Goal: Task Accomplishment & Management: Use online tool/utility

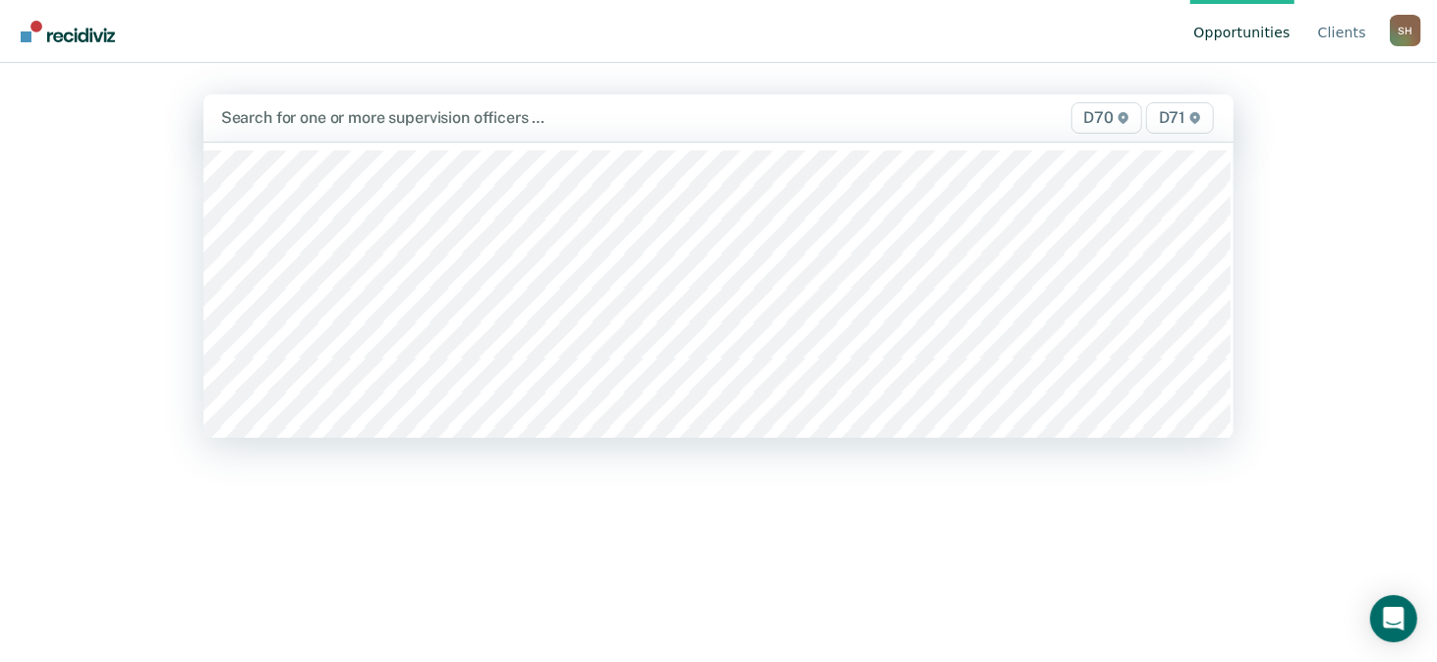
click at [1169, 124] on span "D71" at bounding box center [1180, 117] width 68 height 31
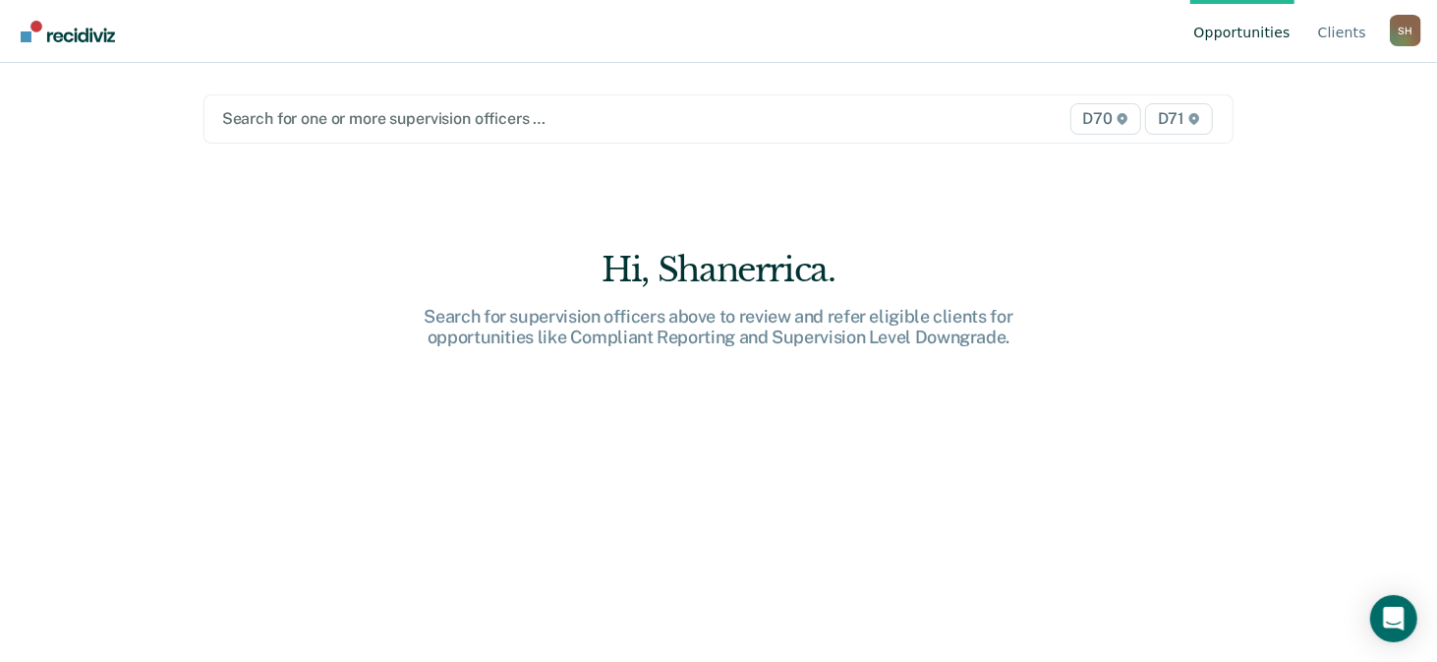
click at [1170, 124] on span "D71" at bounding box center [1179, 118] width 68 height 31
click at [1354, 32] on link "Client s" at bounding box center [1342, 31] width 56 height 63
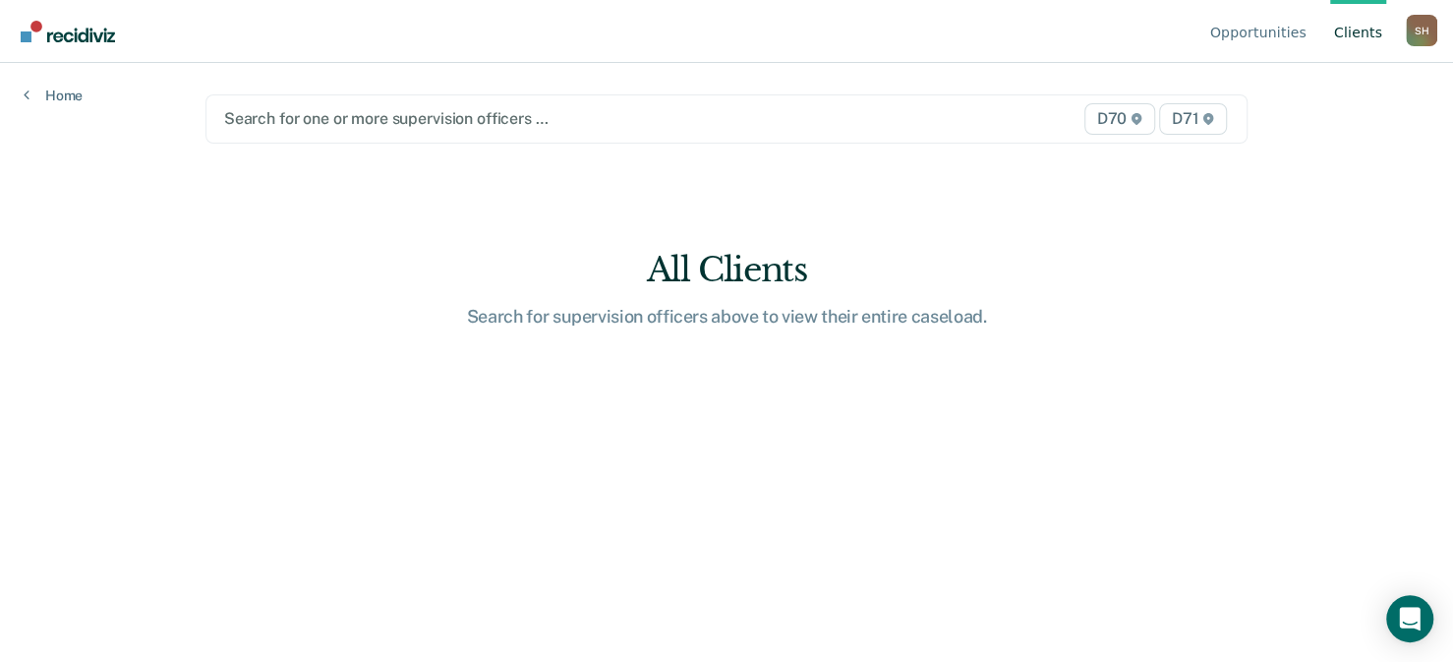
click at [1414, 29] on div "S H" at bounding box center [1421, 30] width 31 height 31
click at [1309, 88] on link "Profile" at bounding box center [1342, 92] width 127 height 17
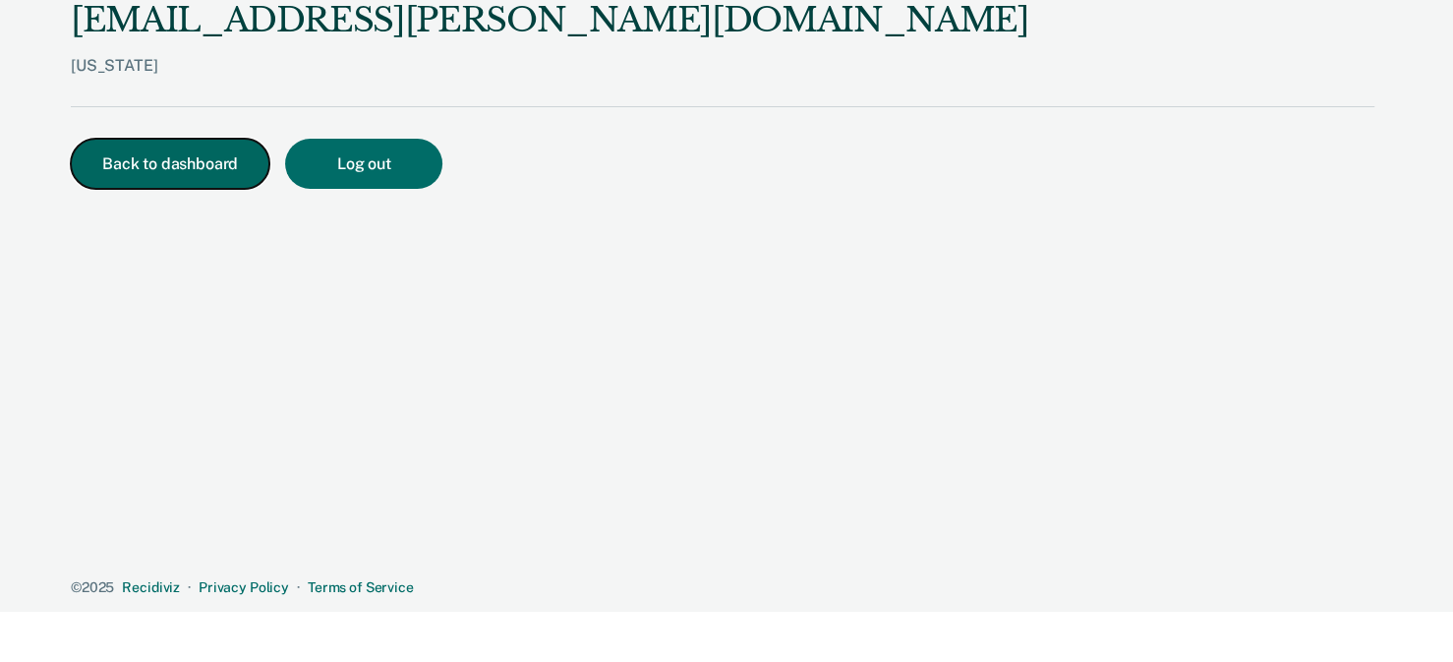
click at [185, 159] on button "Back to dashboard" at bounding box center [170, 164] width 199 height 50
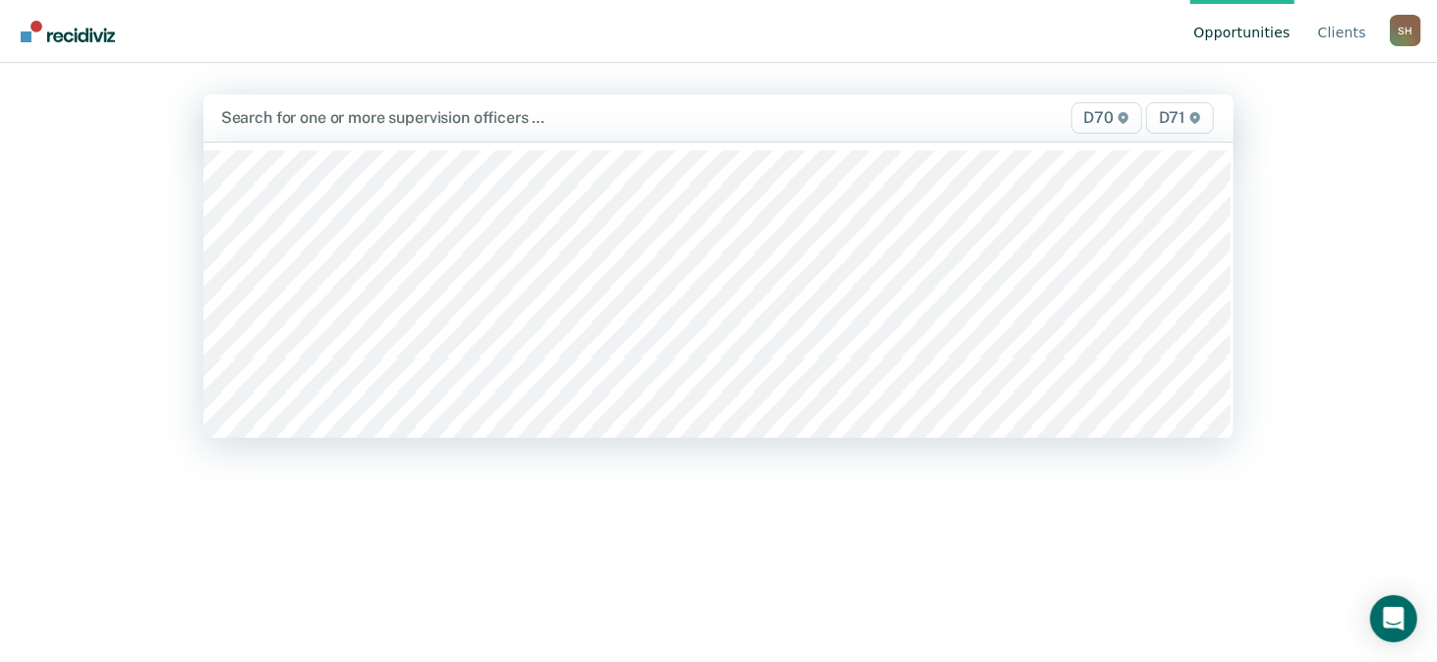
click at [300, 112] on div at bounding box center [569, 117] width 696 height 23
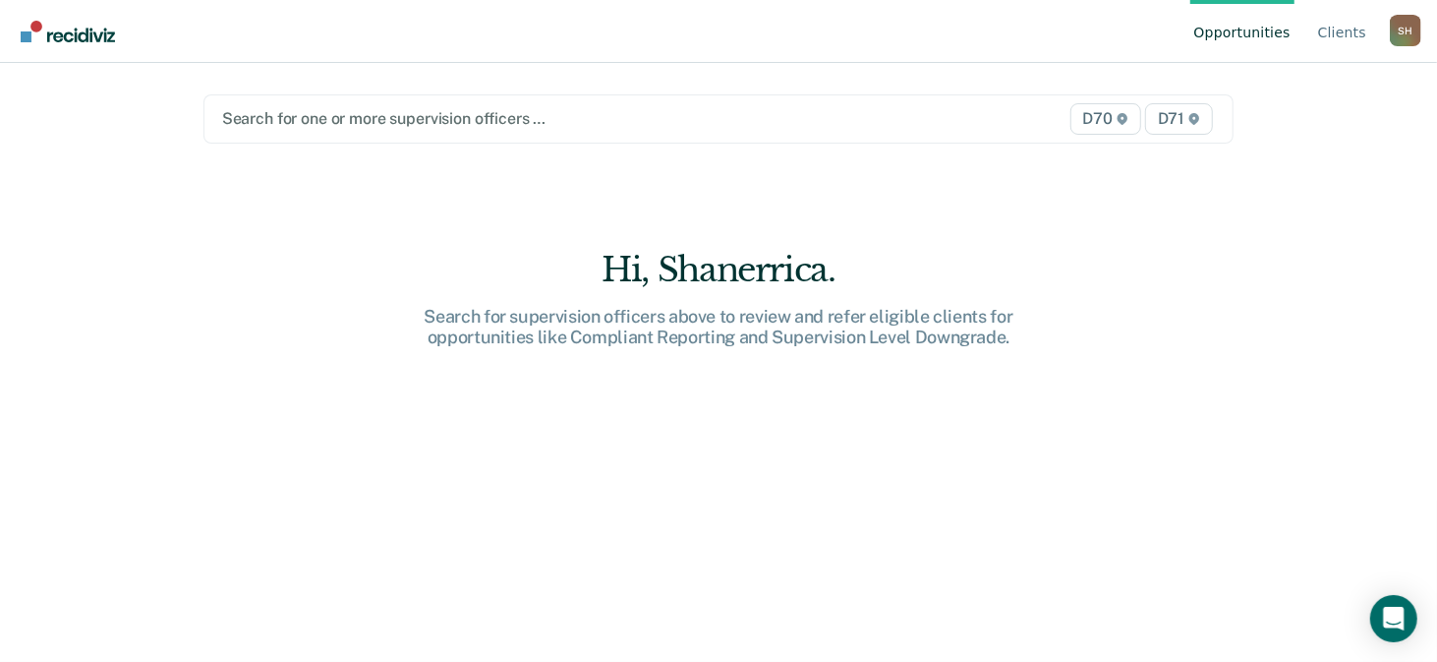
click at [1101, 116] on span "D70" at bounding box center [1105, 118] width 71 height 31
click at [1176, 118] on span "D71" at bounding box center [1179, 118] width 68 height 31
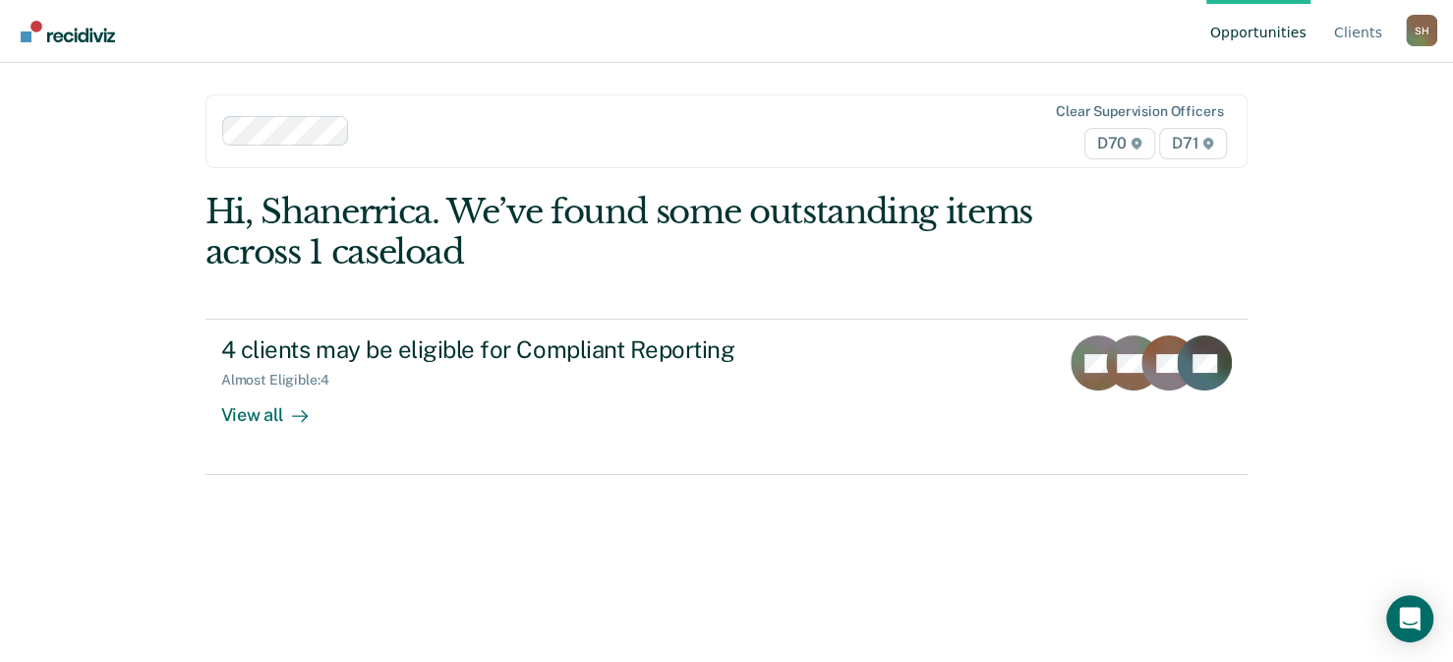
click at [1179, 141] on span "D71" at bounding box center [1193, 143] width 68 height 31
click at [1181, 145] on span "D71" at bounding box center [1193, 143] width 68 height 31
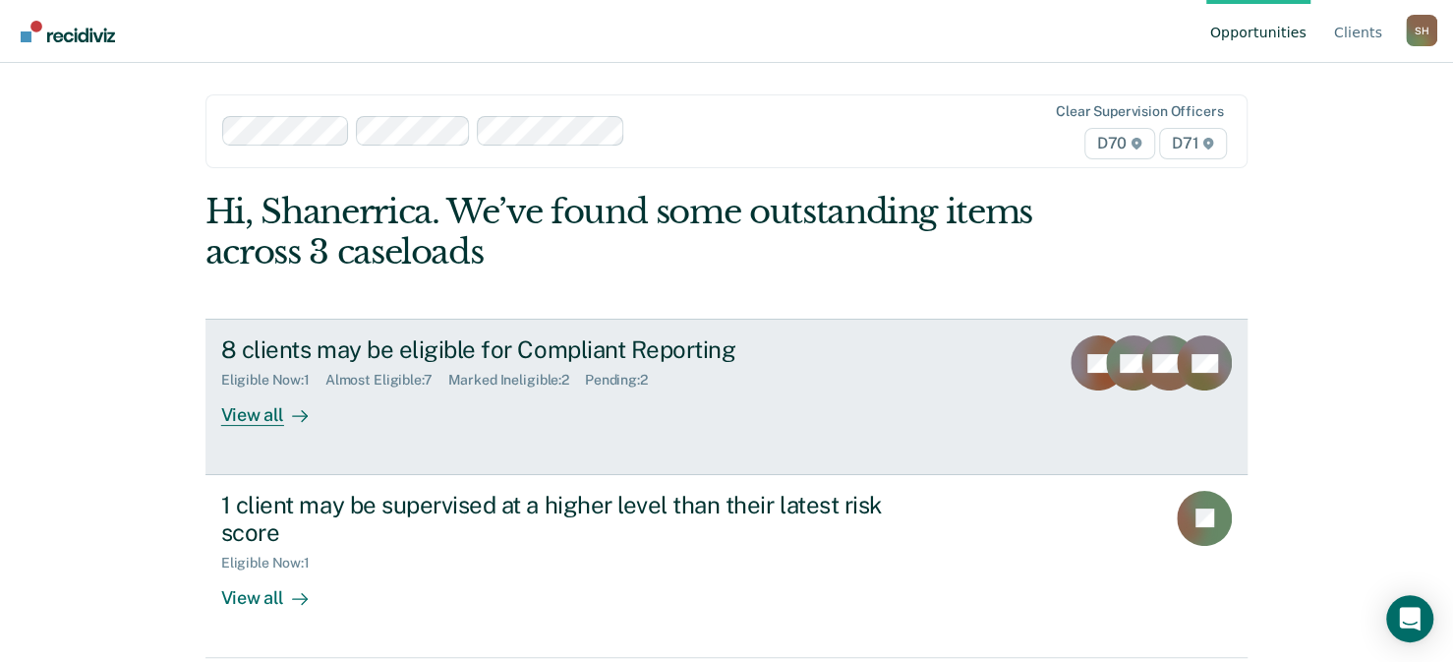
click at [556, 387] on div "8 clients may be eligible for Compliant Reporting Eligible Now : 1 Almost Eligi…" at bounding box center [589, 380] width 737 height 90
